Goal: Find specific page/section: Find specific page/section

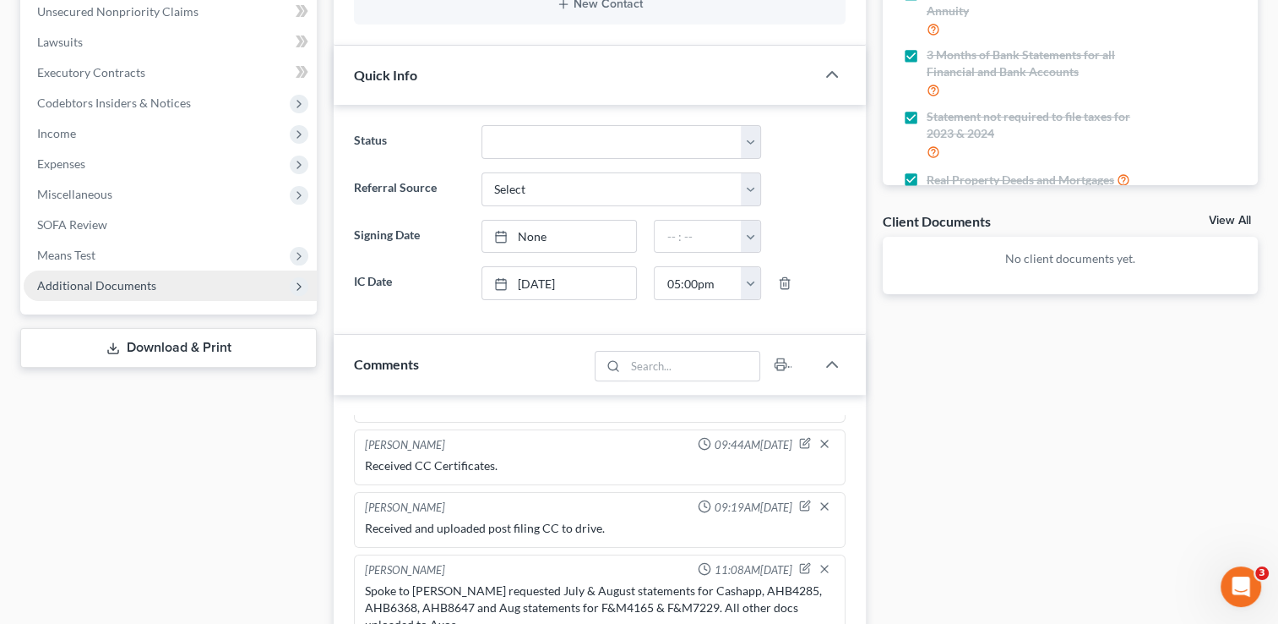
click at [163, 288] on span "Additional Documents" at bounding box center [170, 285] width 293 height 30
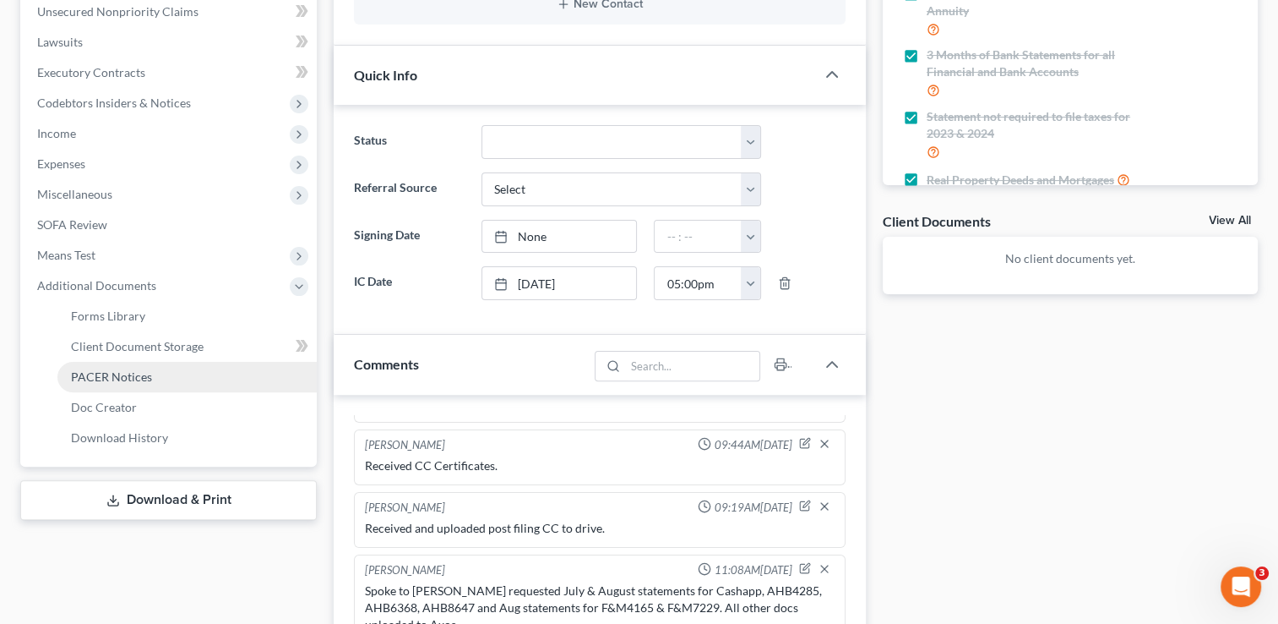
click at [149, 384] on link "PACER Notices" at bounding box center [186, 377] width 259 height 30
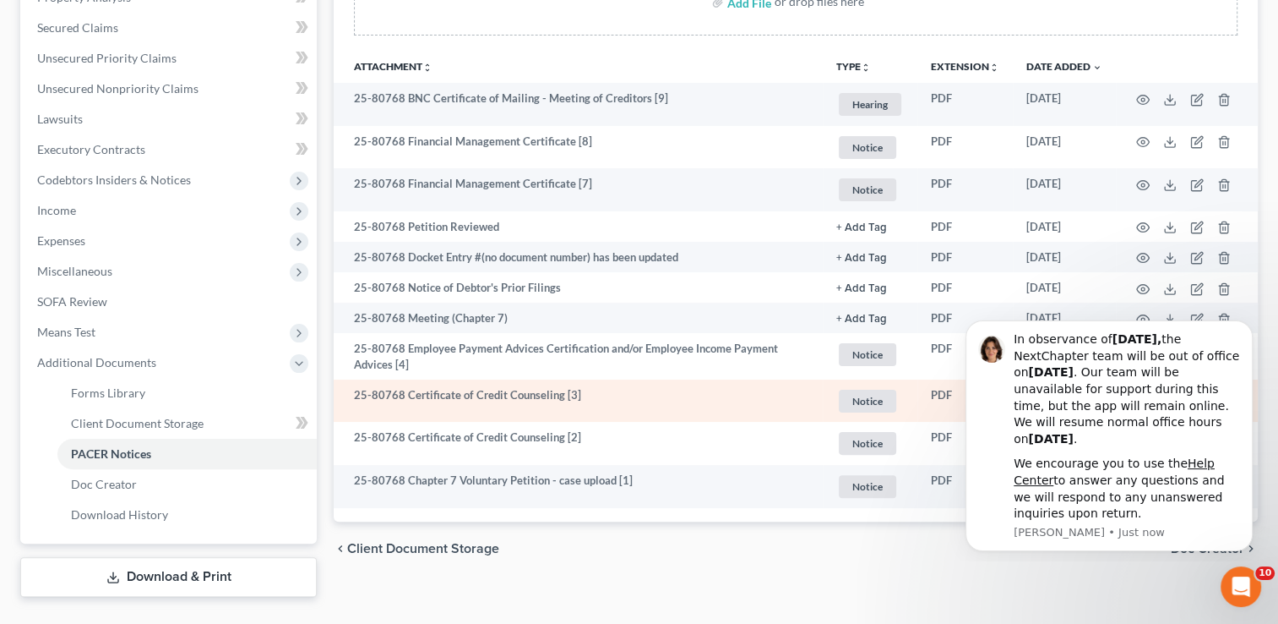
scroll to position [381, 0]
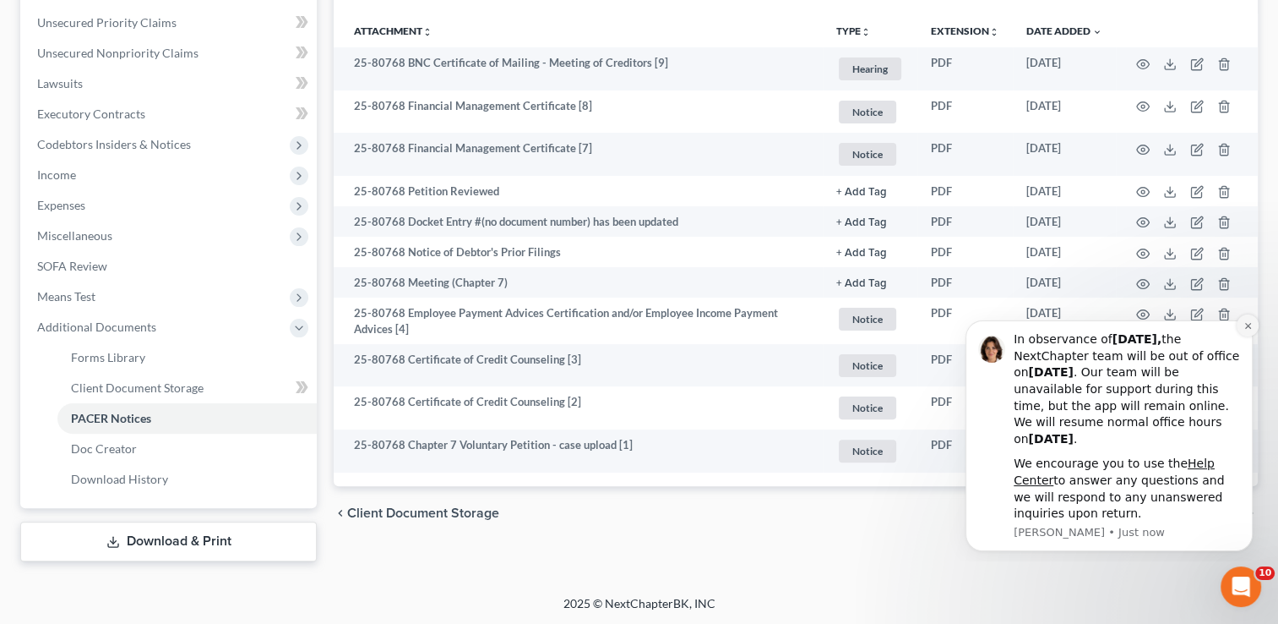
click at [1245, 327] on icon "Dismiss notification" at bounding box center [1248, 325] width 9 height 9
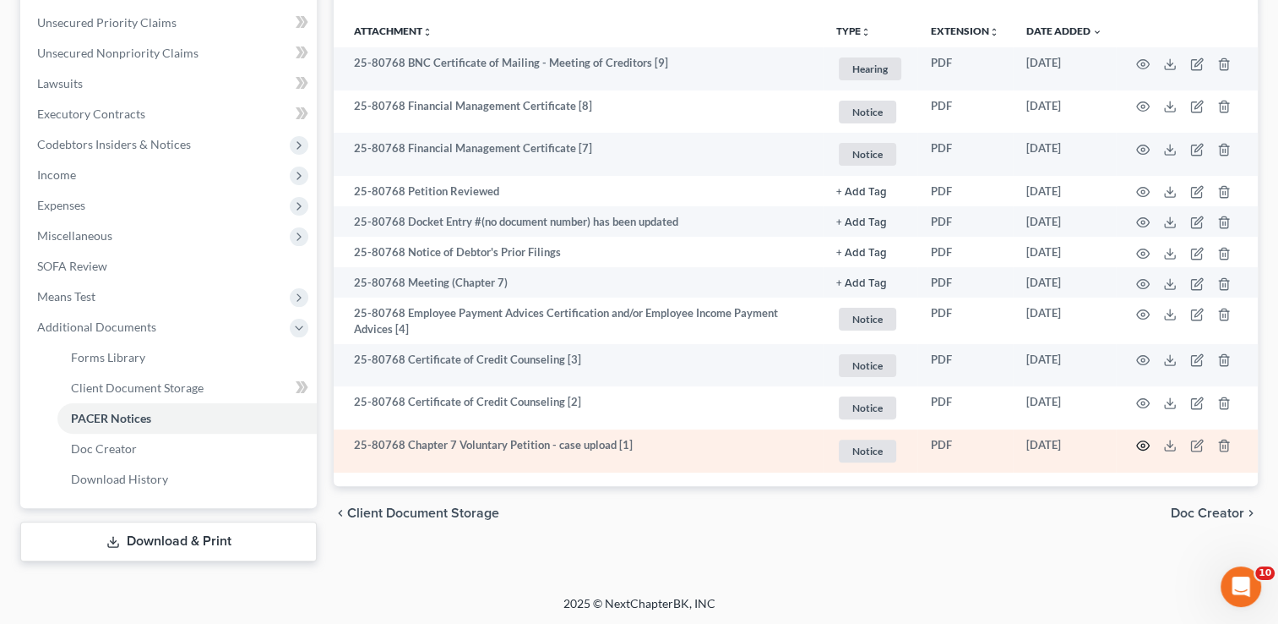
click at [1146, 446] on icon "button" at bounding box center [1143, 445] width 14 height 14
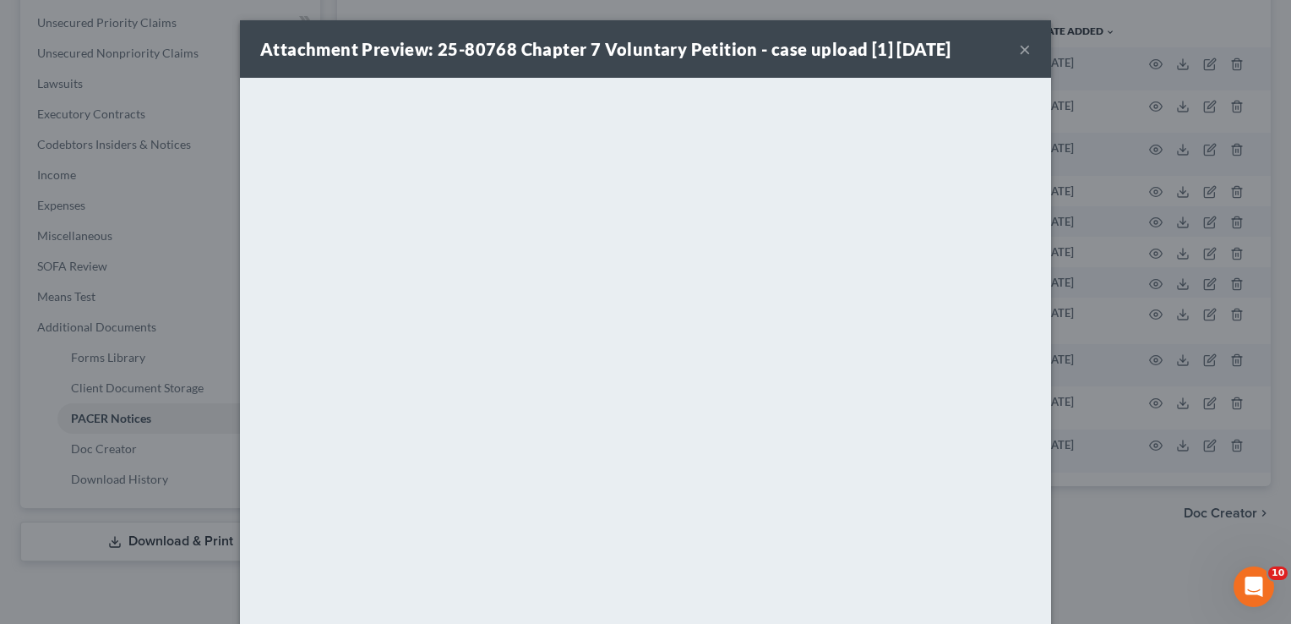
click at [1019, 46] on button "×" at bounding box center [1025, 49] width 12 height 20
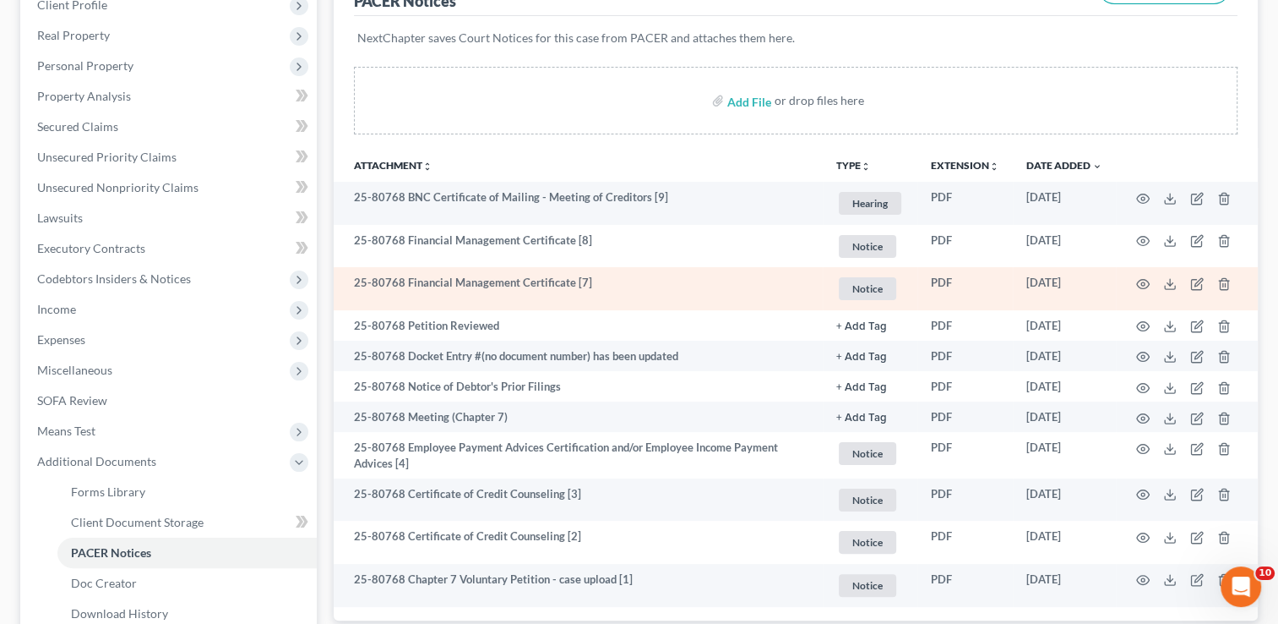
scroll to position [0, 0]
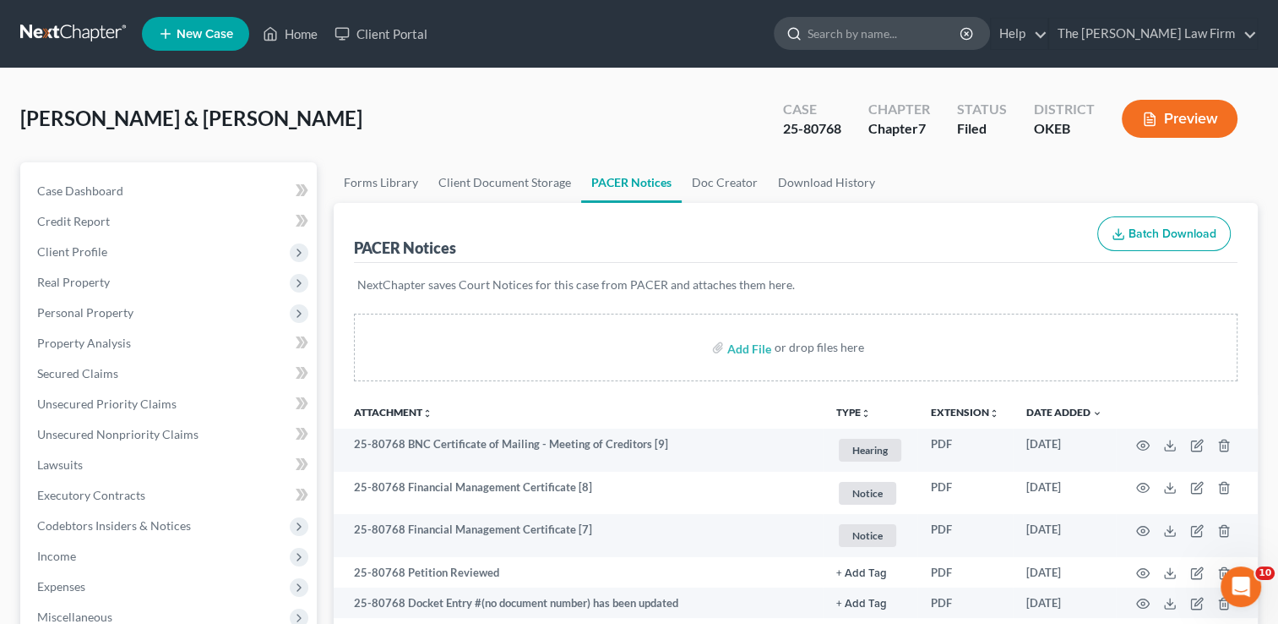
click at [888, 25] on input "search" at bounding box center [885, 33] width 155 height 31
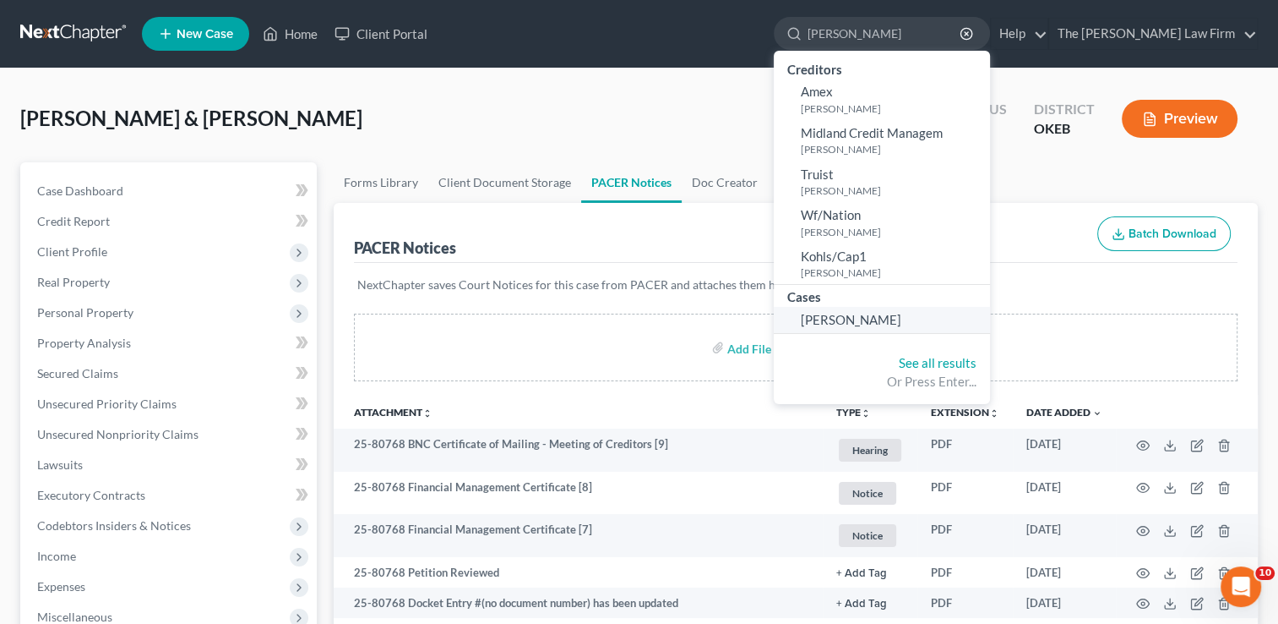
type input "[PERSON_NAME]"
click at [880, 324] on span "[PERSON_NAME]" at bounding box center [851, 319] width 101 height 15
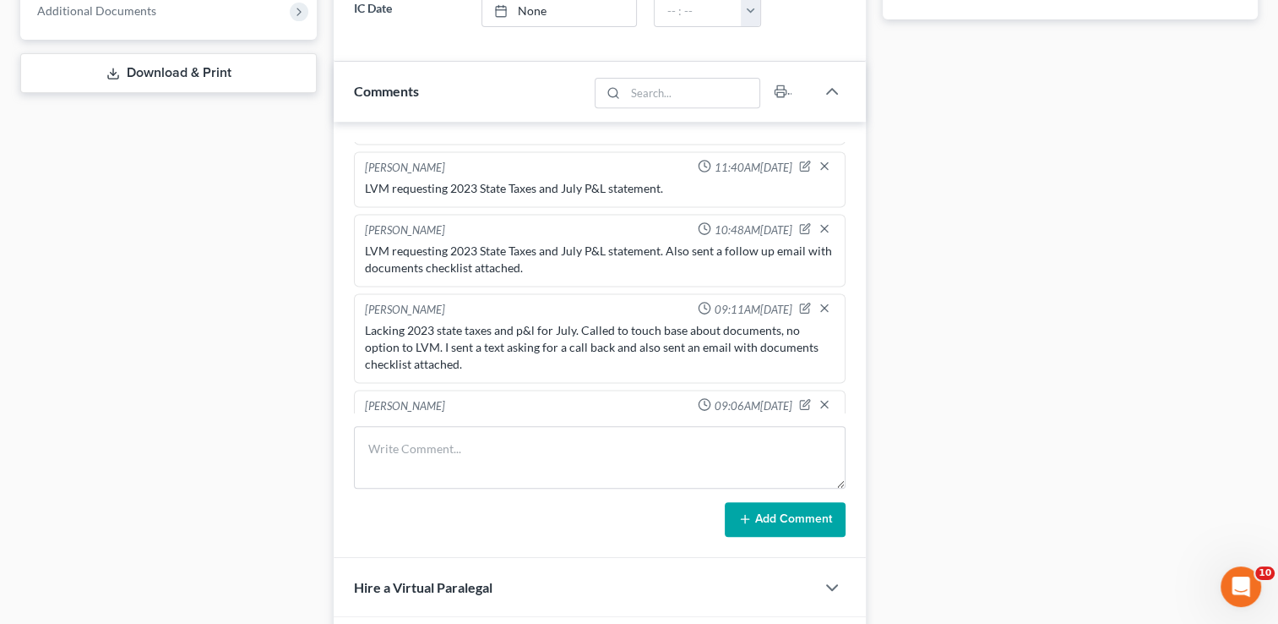
scroll to position [760, 0]
